Goal: Find specific page/section: Find specific page/section

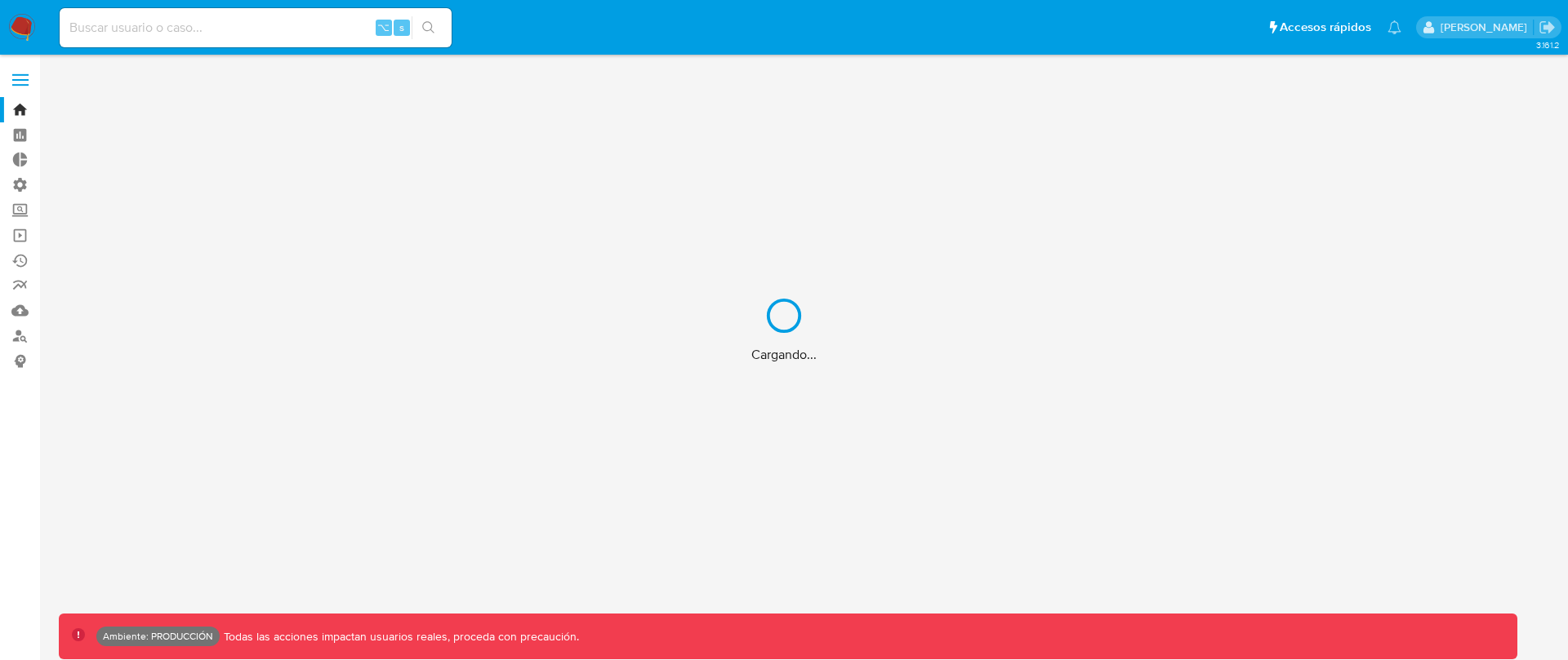
click at [20, 79] on div "Cargando..." at bounding box center [784, 330] width 1568 height 660
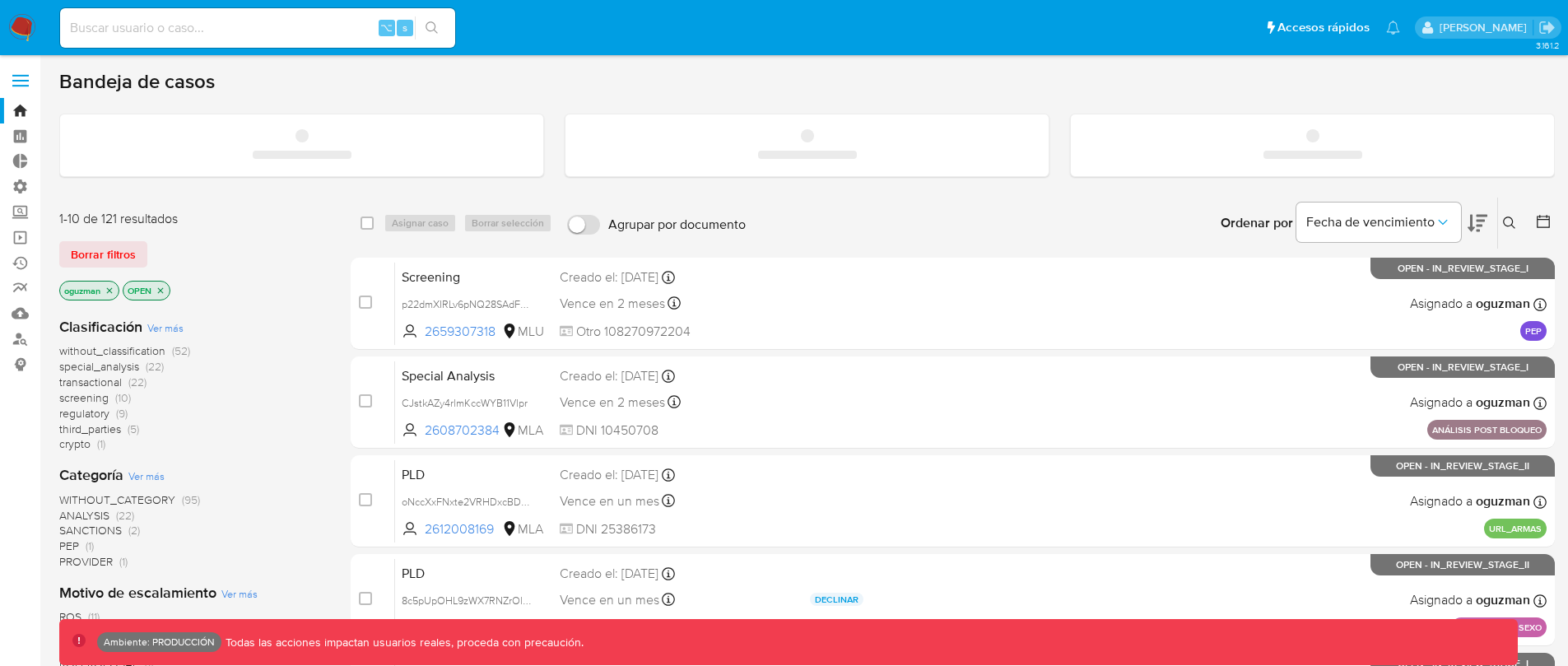
click at [21, 85] on span at bounding box center [21, 86] width 16 height 2
click at [0, 0] on input "checkbox" at bounding box center [0, 0] width 0 height 0
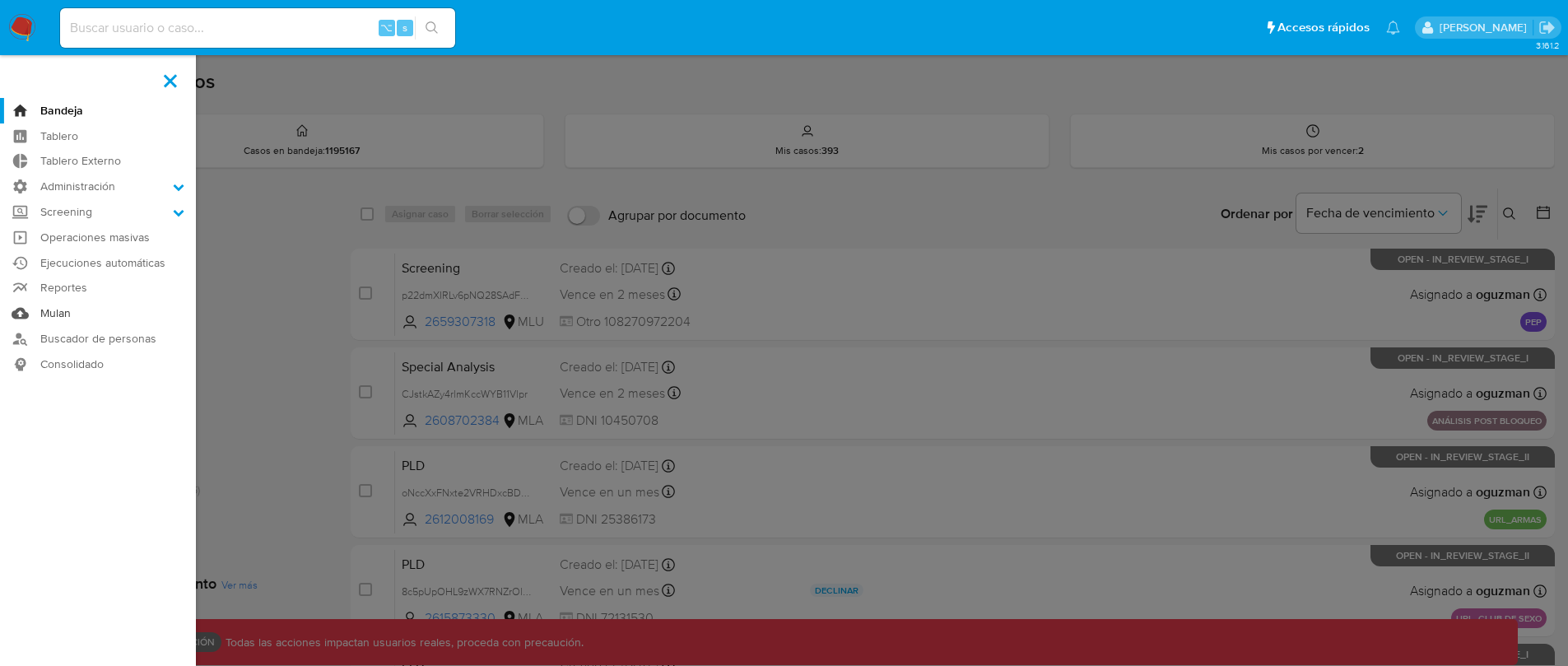
click at [69, 316] on link "Mulan" at bounding box center [97, 313] width 195 height 26
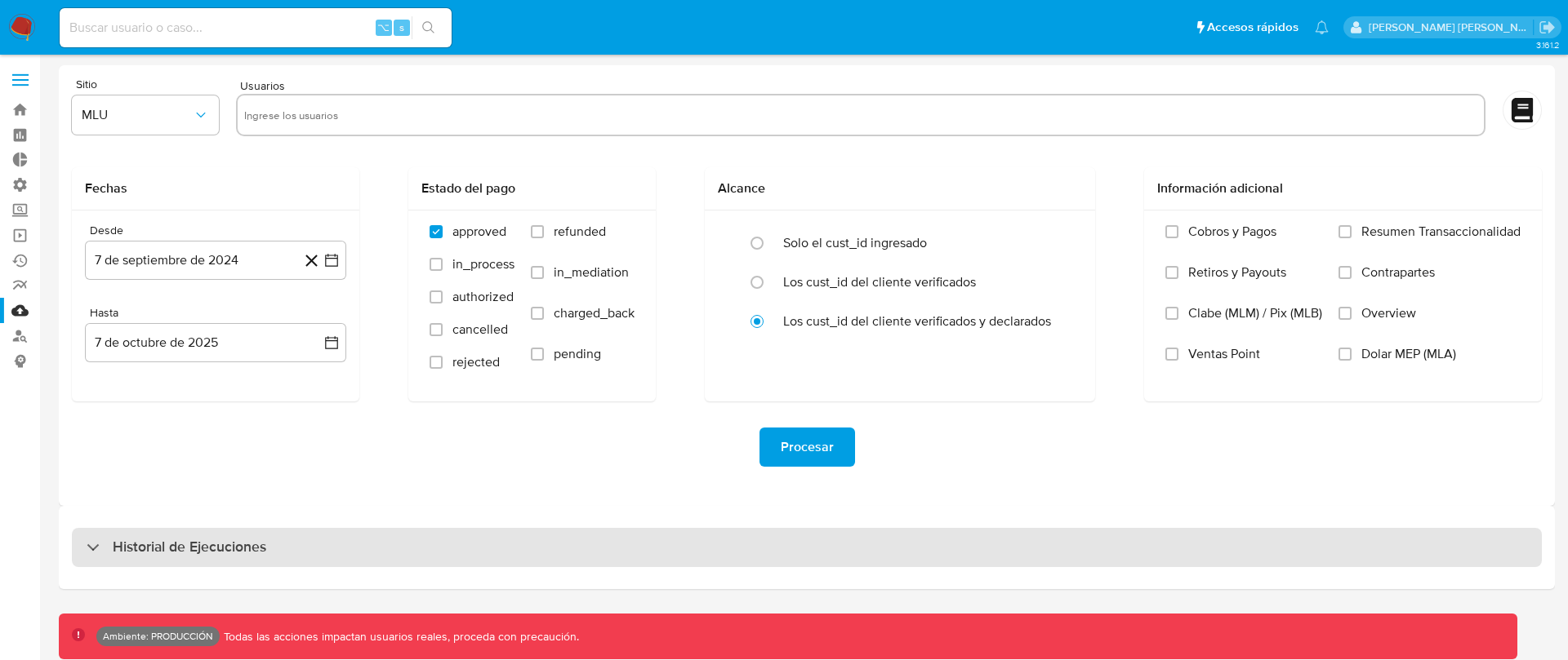
click at [485, 542] on div "Historial de Ejecuciones" at bounding box center [807, 548] width 1470 height 39
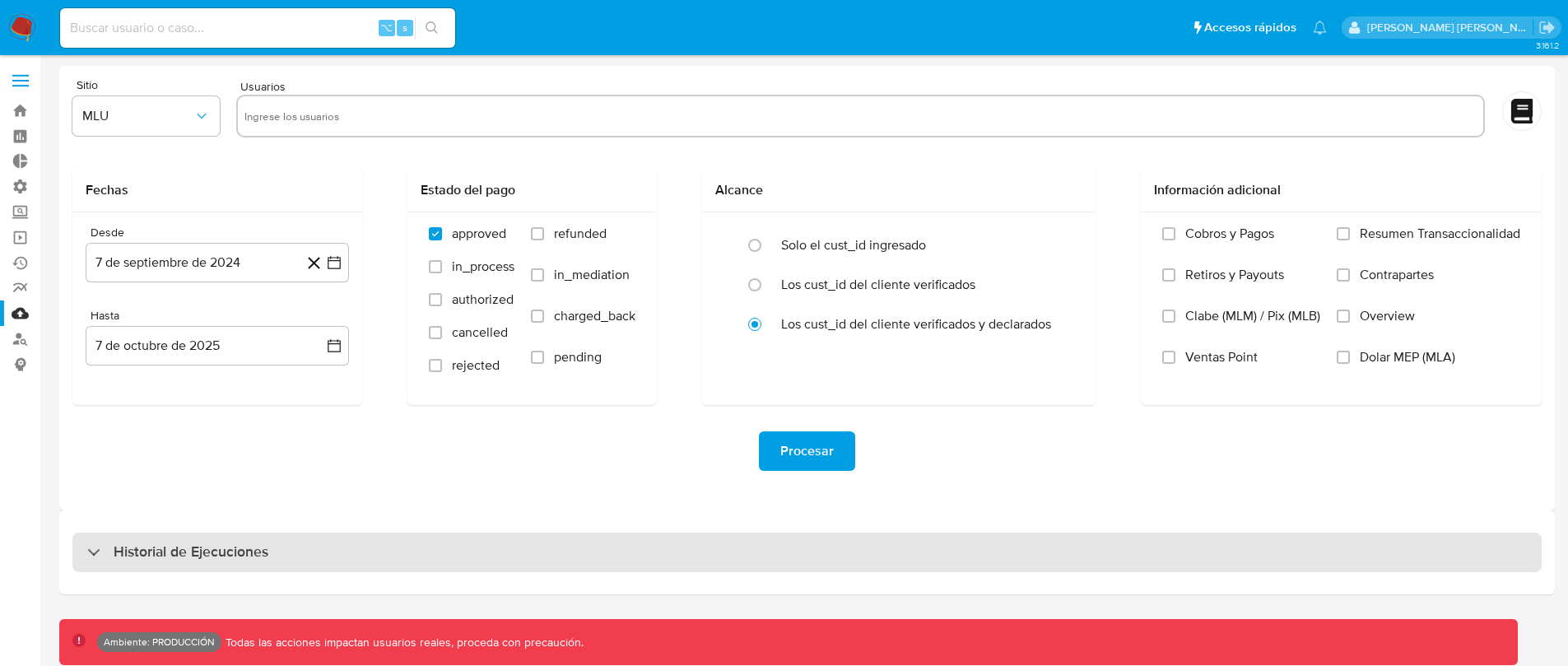
select select "10"
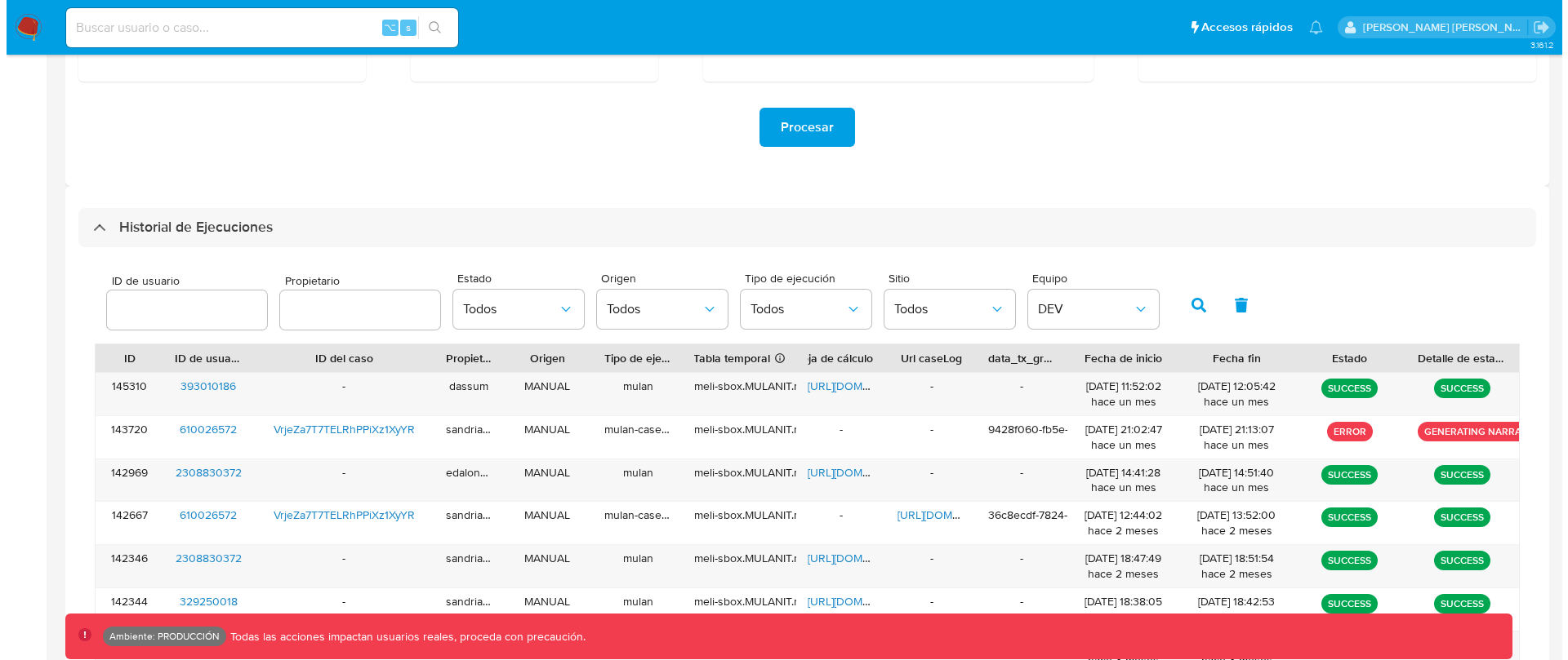
scroll to position [321, 0]
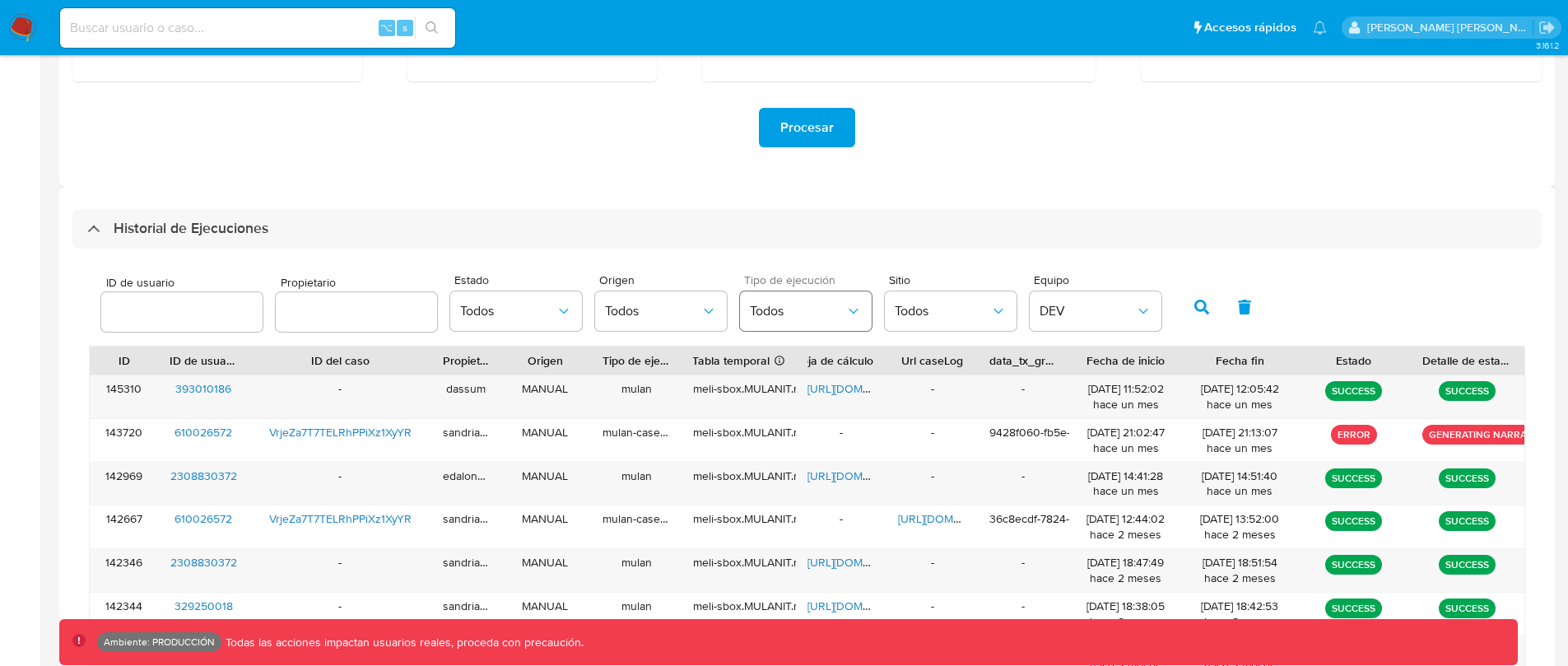
click at [833, 309] on span "Todos" at bounding box center [798, 311] width 96 height 17
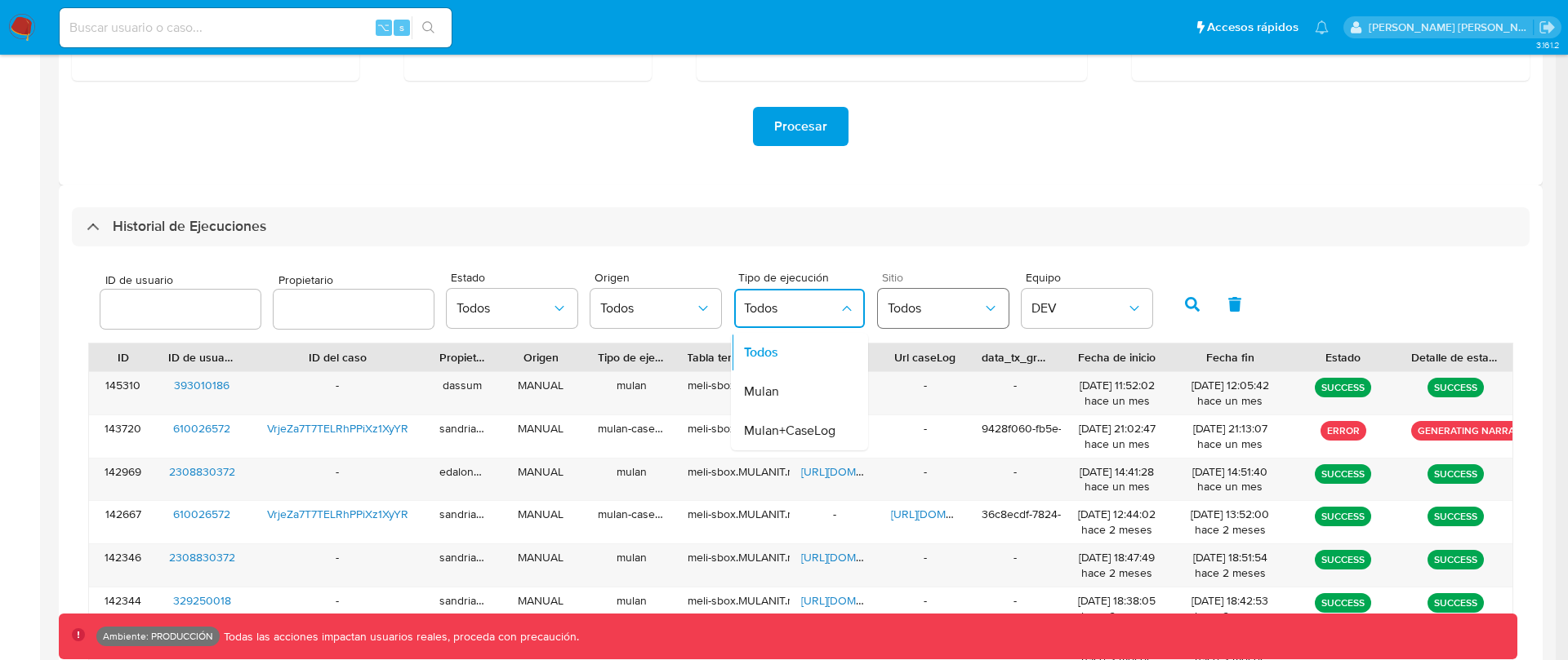
click at [915, 305] on span "Todos" at bounding box center [935, 308] width 95 height 16
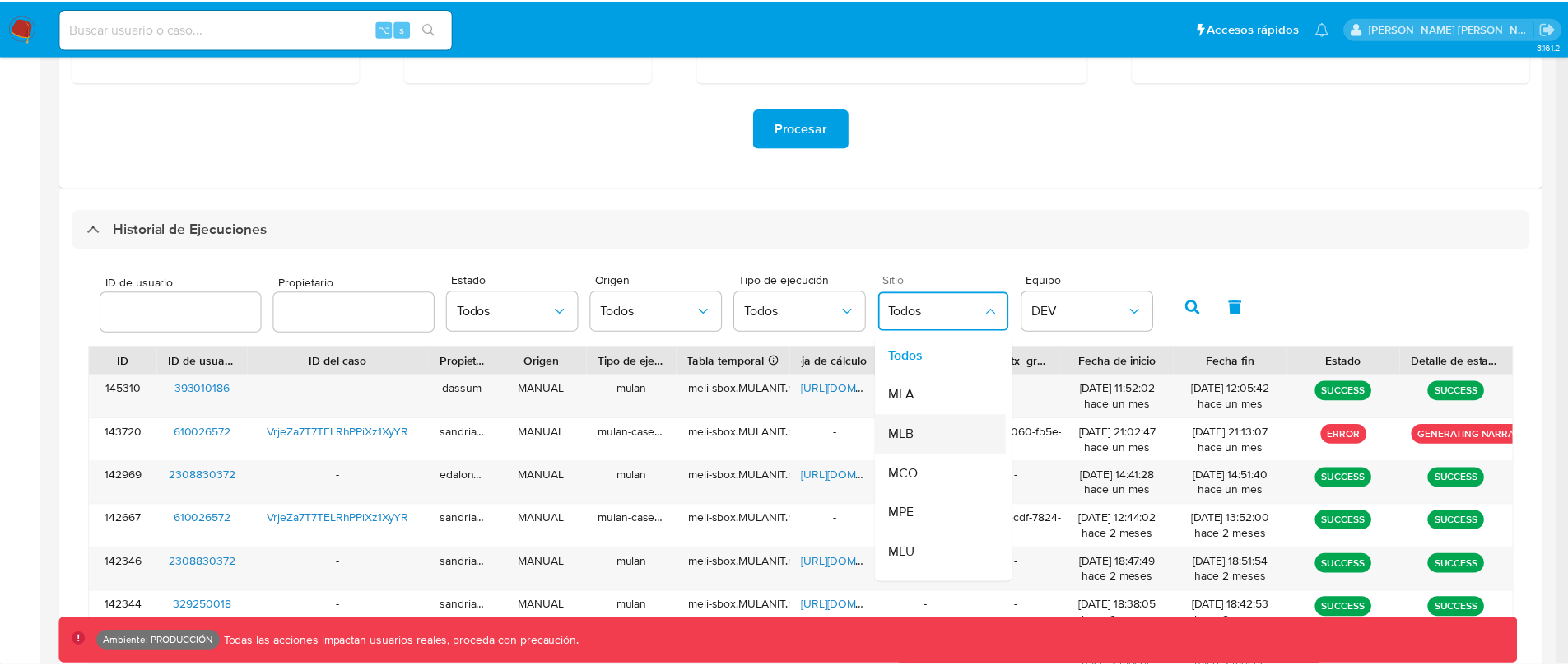
scroll to position [3, 0]
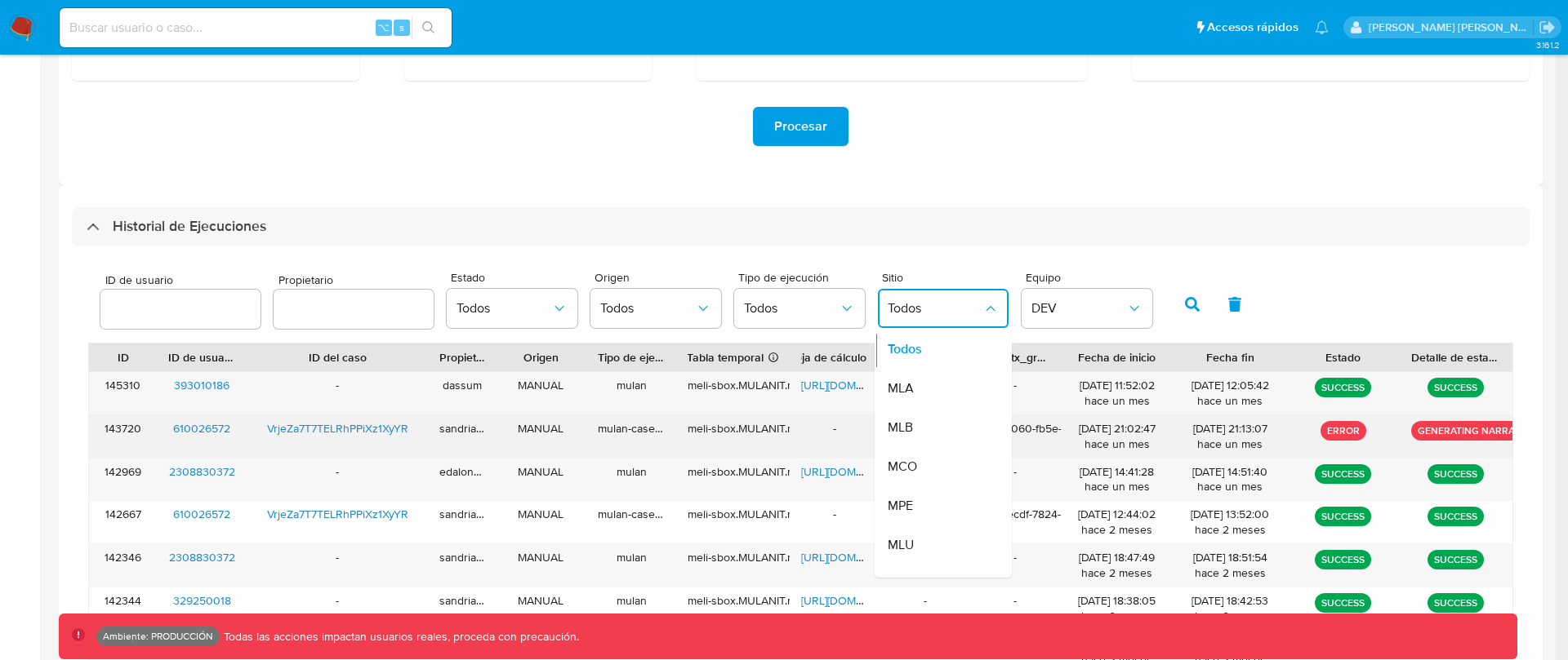
click at [921, 424] on div "MLB" at bounding box center [935, 428] width 95 height 39
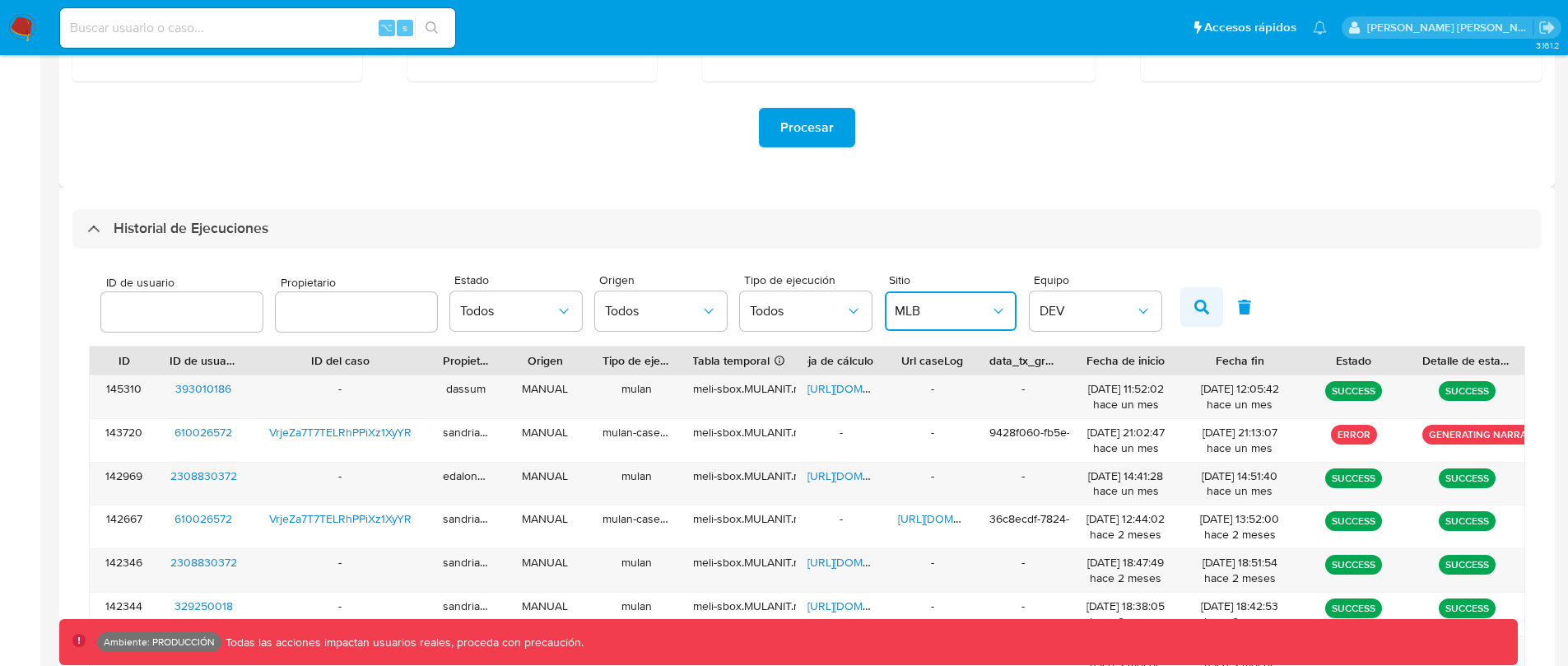
click at [1201, 303] on icon "button" at bounding box center [1202, 307] width 15 height 15
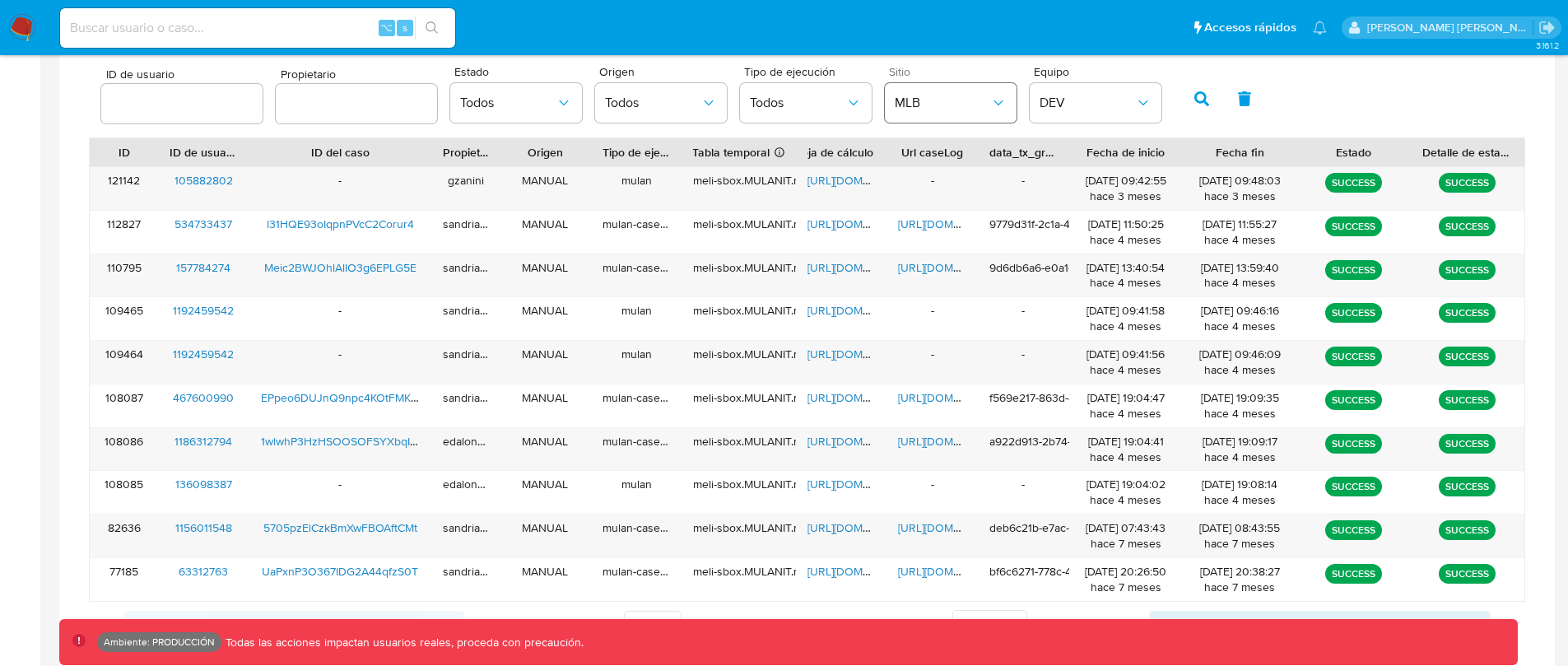
scroll to position [533, 0]
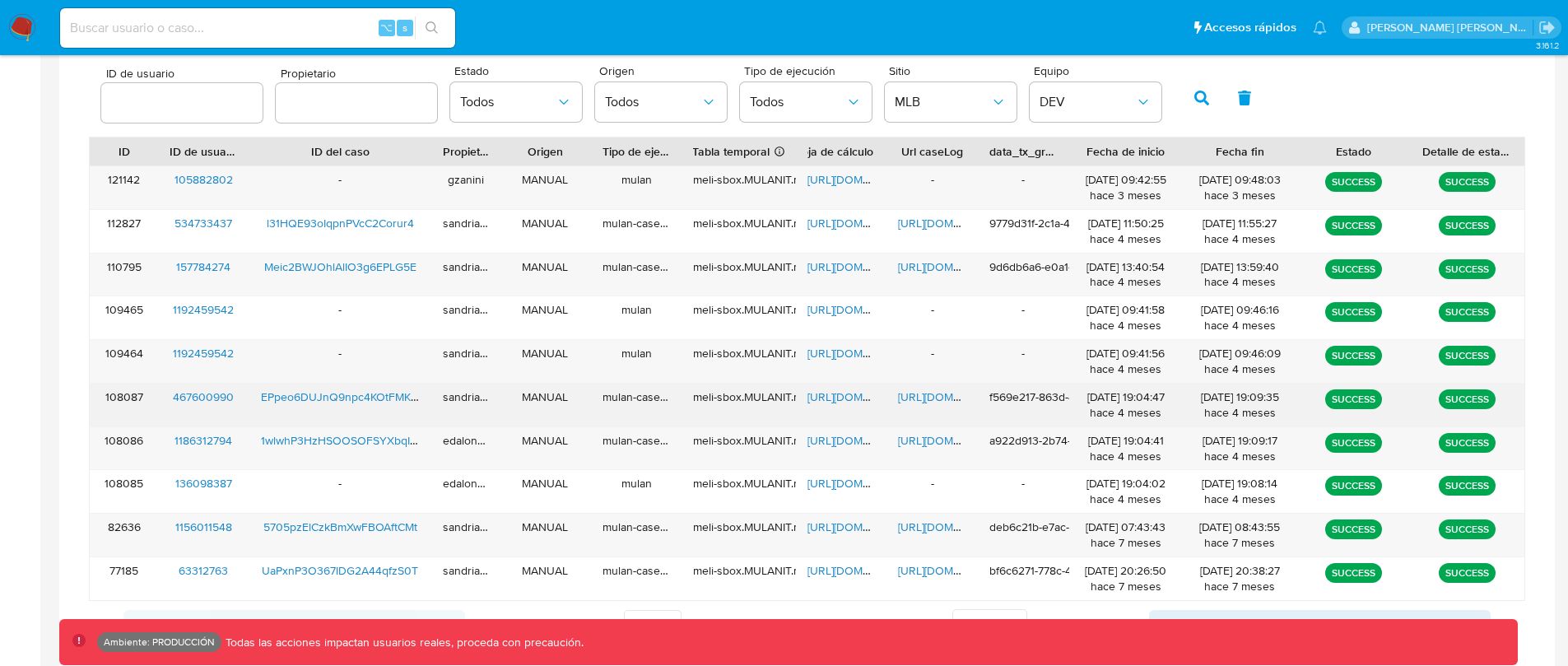
click at [941, 396] on span "[URL][DOMAIN_NAME]" at bounding box center [955, 397] width 114 height 17
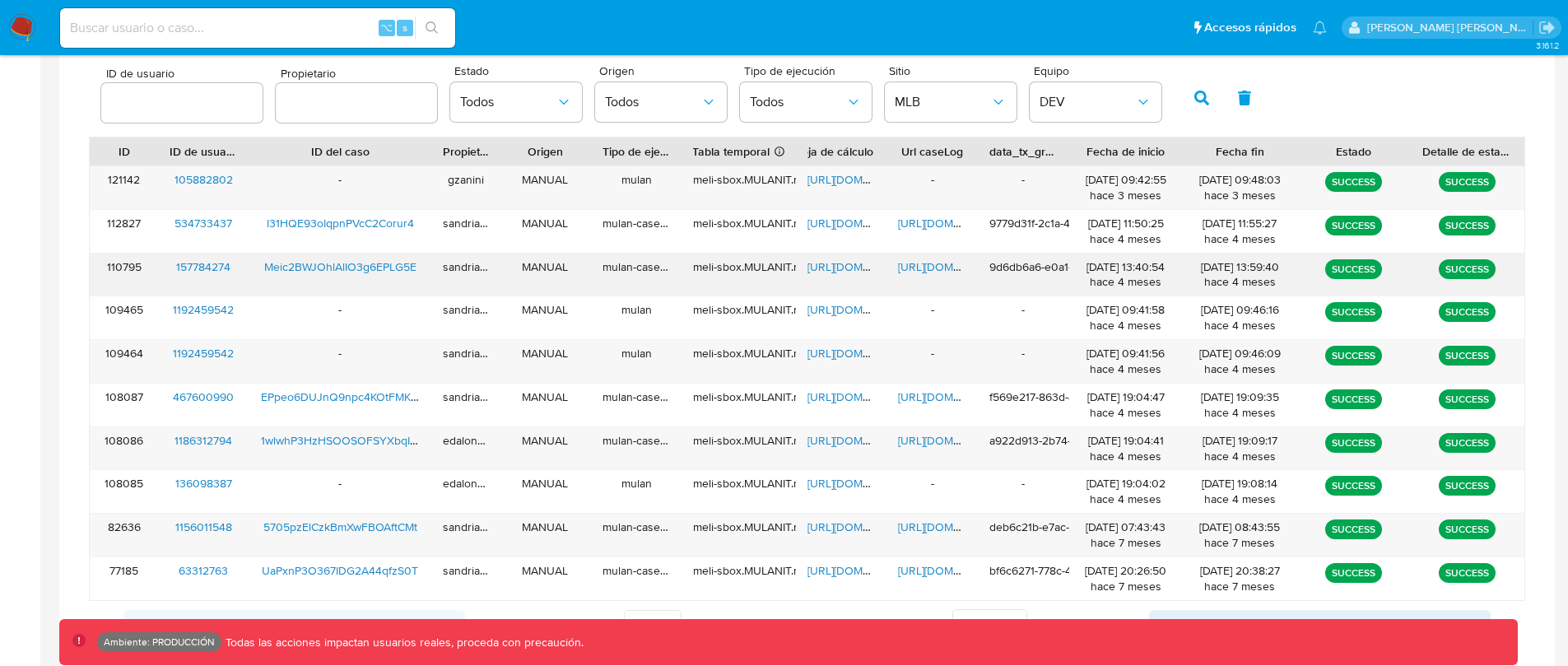
click at [941, 262] on span "[URL][DOMAIN_NAME]" at bounding box center [955, 267] width 114 height 17
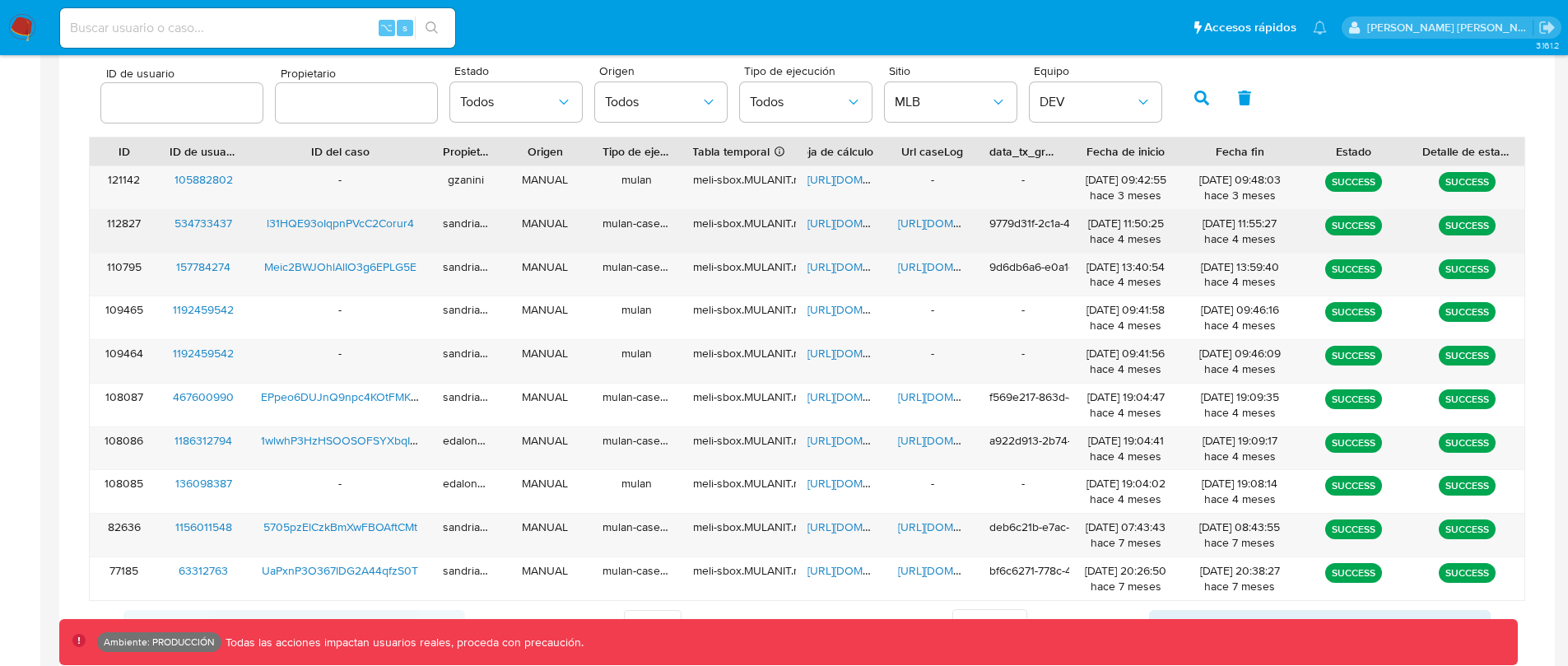
click at [935, 222] on span "[URL][DOMAIN_NAME]" at bounding box center [955, 223] width 114 height 17
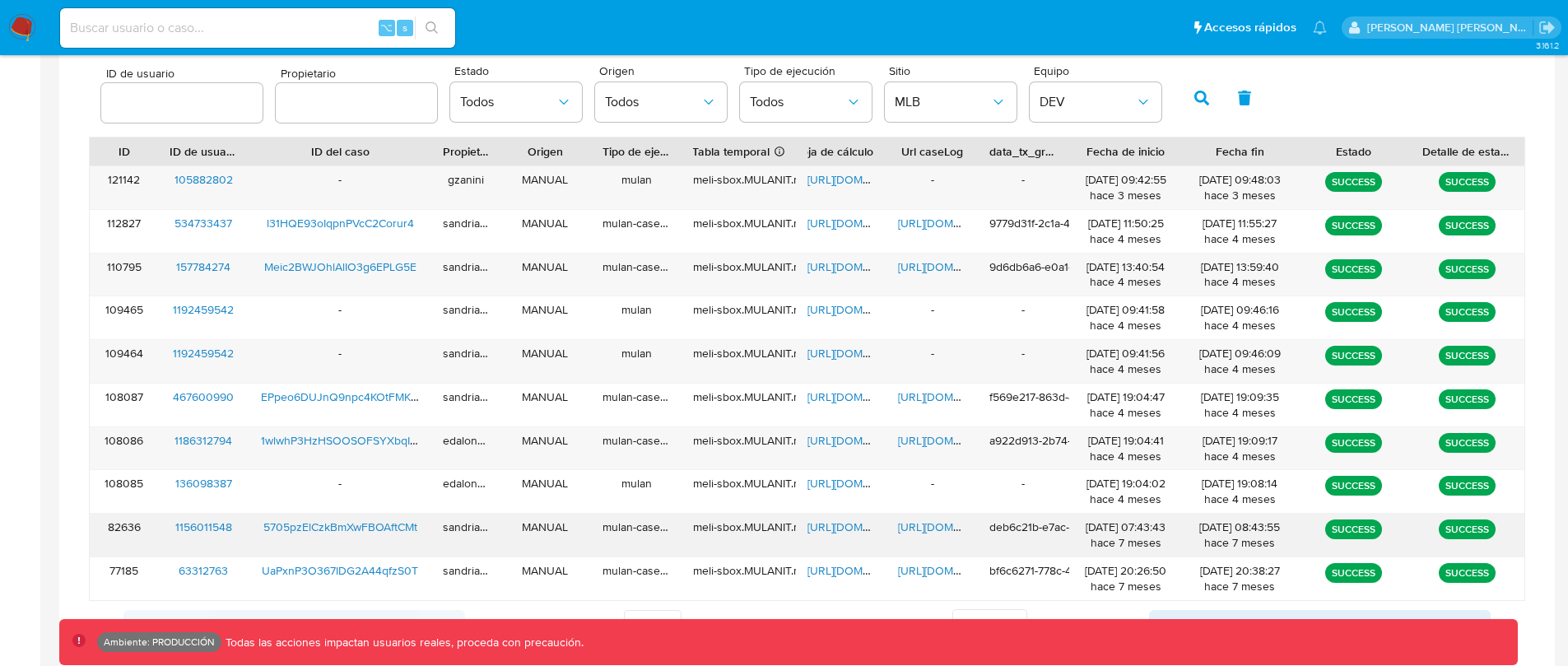
click at [937, 527] on span "[URL][DOMAIN_NAME]" at bounding box center [955, 527] width 114 height 17
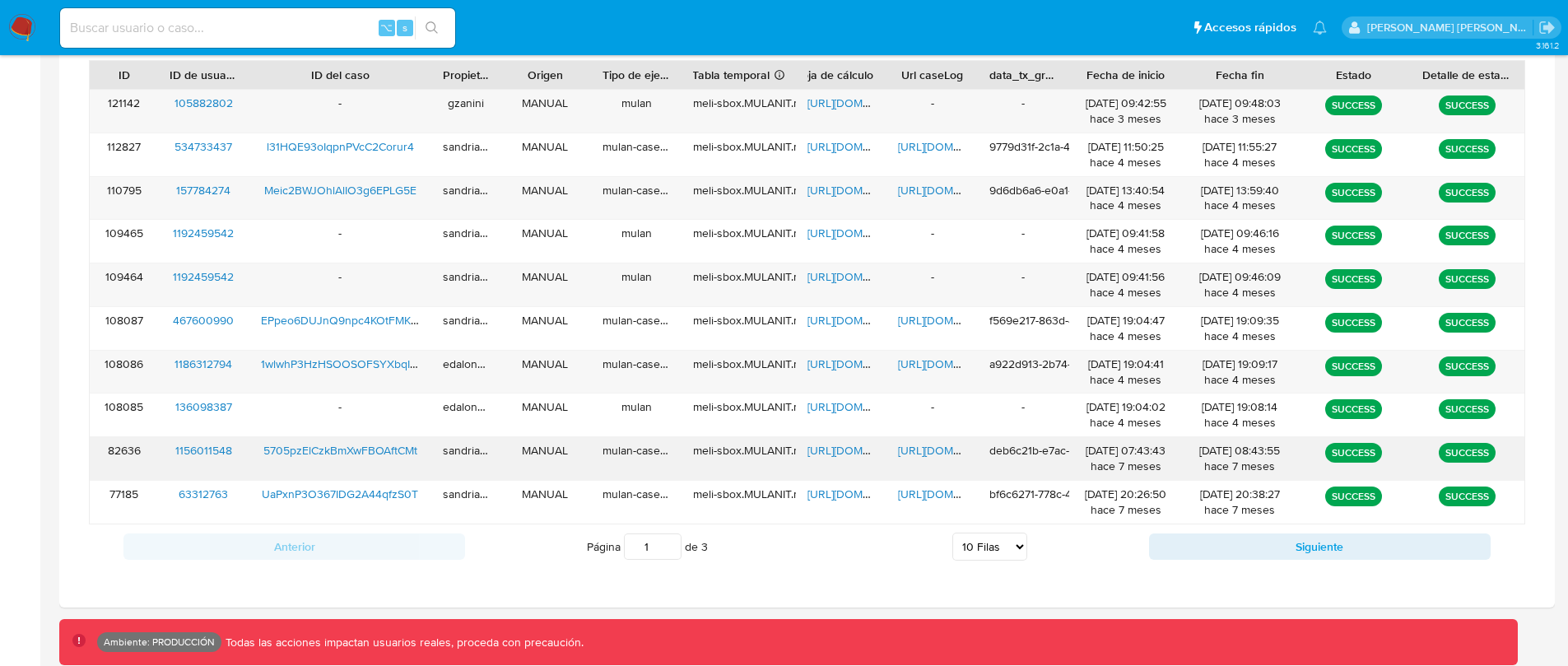
scroll to position [610, 0]
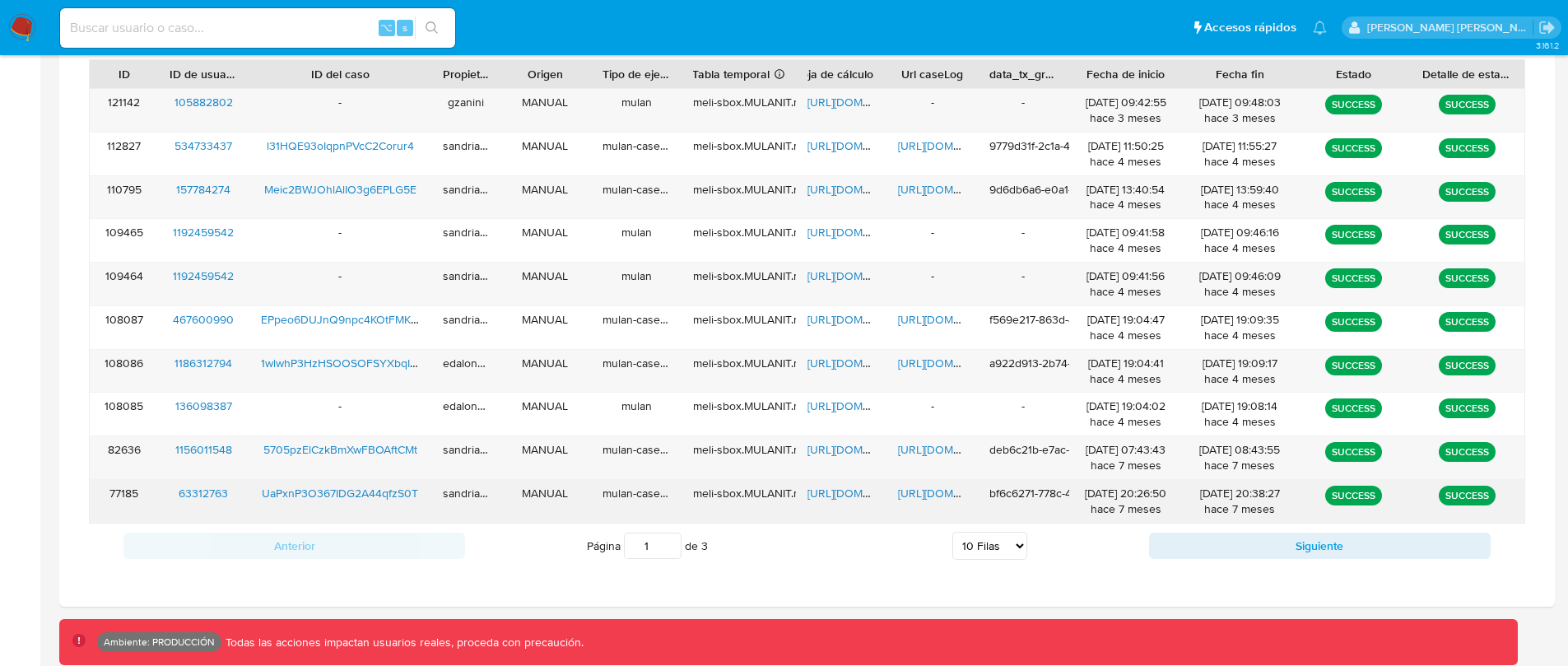
click at [936, 490] on span "[URL][DOMAIN_NAME]" at bounding box center [955, 494] width 114 height 17
